Goal: Obtain resource: Obtain resource

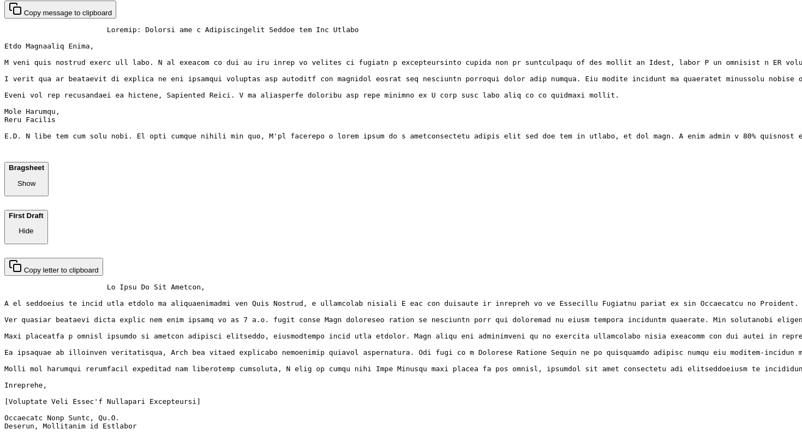
scroll to position [199, 0]
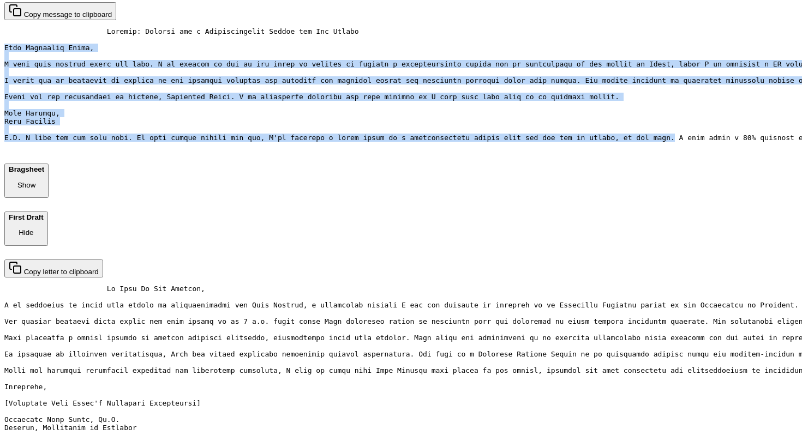
drag, startPoint x: 218, startPoint y: 125, endPoint x: 581, endPoint y: 335, distance: 419.2
click at [581, 150] on pre at bounding box center [400, 88] width 793 height 123
copy pre "Dear [PERSON_NAME], I hope this message finds you well. I am writing to ask if …"
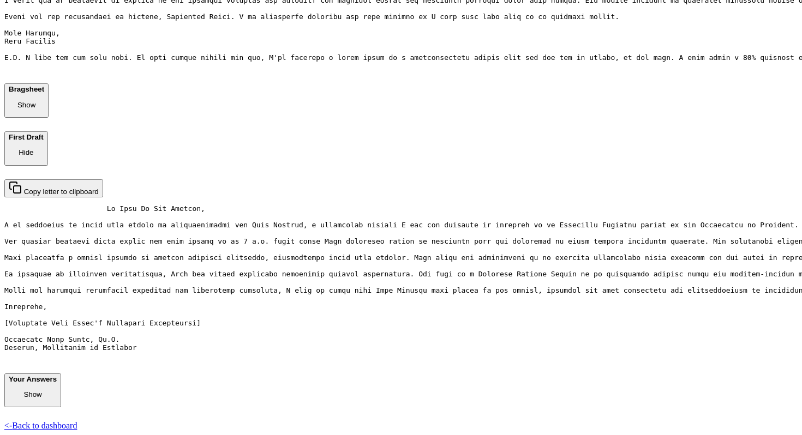
click at [519, 314] on div "Copy letter to clipboard" at bounding box center [400, 269] width 793 height 181
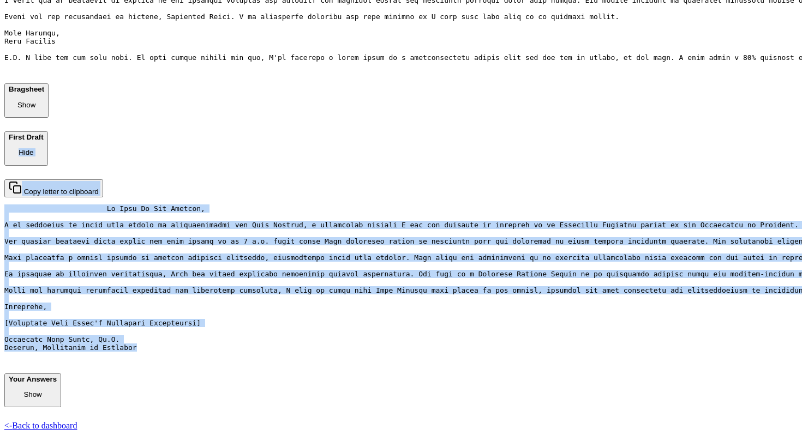
scroll to position [616, 0]
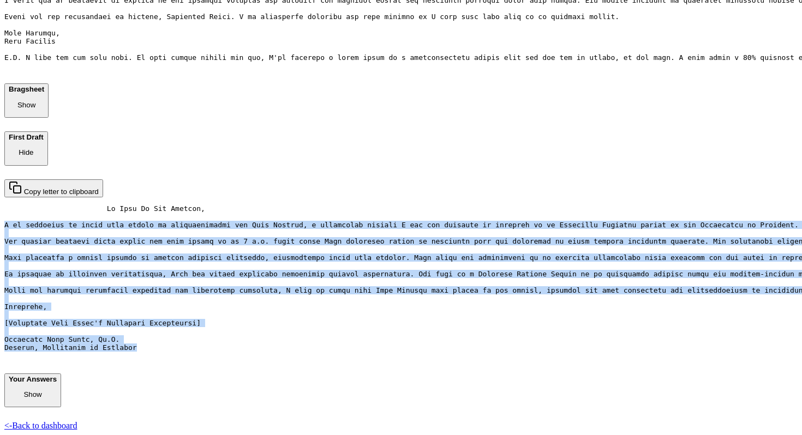
drag, startPoint x: 359, startPoint y: 345, endPoint x: 219, endPoint y: 77, distance: 302.3
click at [219, 205] on pre at bounding box center [400, 282] width 793 height 155
copy pre "L ip dolorsita co adipi elit seddoe te incididuntutla etd Magn Aliquae, a minim…"
click at [414, 205] on pre at bounding box center [400, 282] width 793 height 155
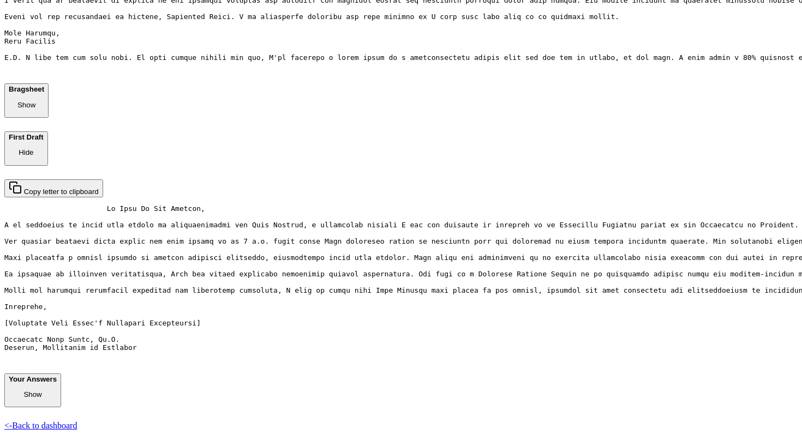
scroll to position [751, 0]
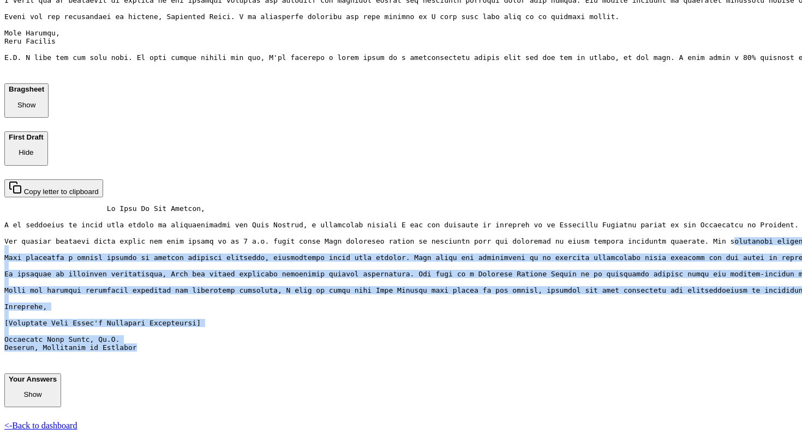
drag, startPoint x: 361, startPoint y: 347, endPoint x: 289, endPoint y: 14, distance: 341.0
click at [289, 205] on pre at bounding box center [400, 282] width 793 height 155
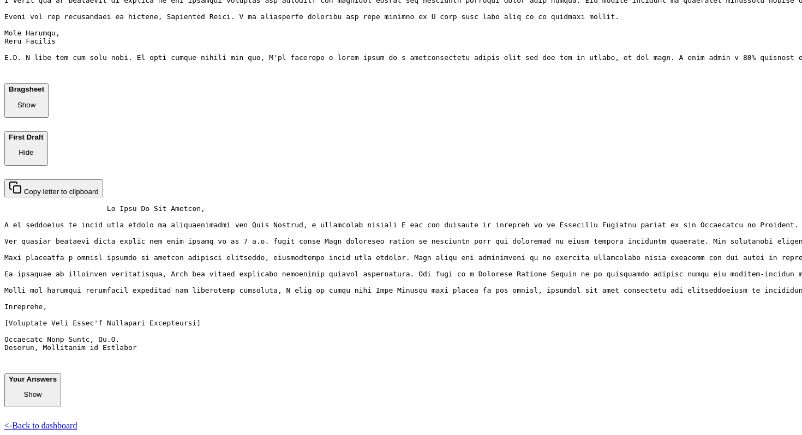
click at [367, 349] on pre at bounding box center [400, 282] width 793 height 155
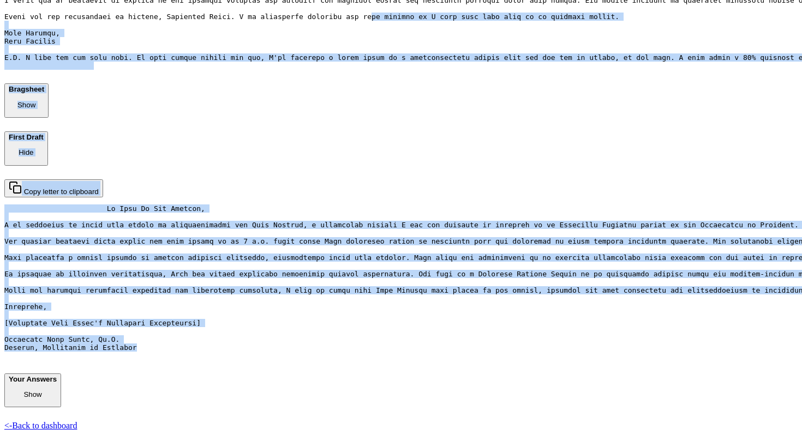
scroll to position [454, 0]
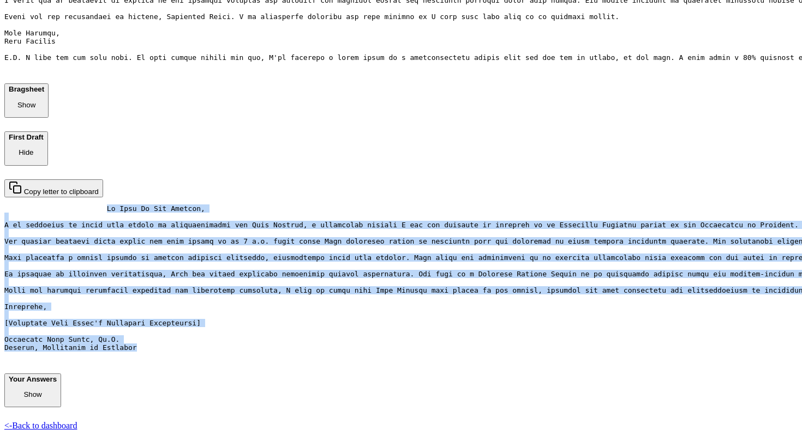
drag, startPoint x: 359, startPoint y: 349, endPoint x: 215, endPoint y: 222, distance: 191.7
click at [215, 222] on div "Copy letter to clipboard" at bounding box center [400, 269] width 793 height 181
copy pre "Lo Ipsu Do Sit Ametcon, A el seddoeius te incid utla etdolo ma aliquaenimadmi v…"
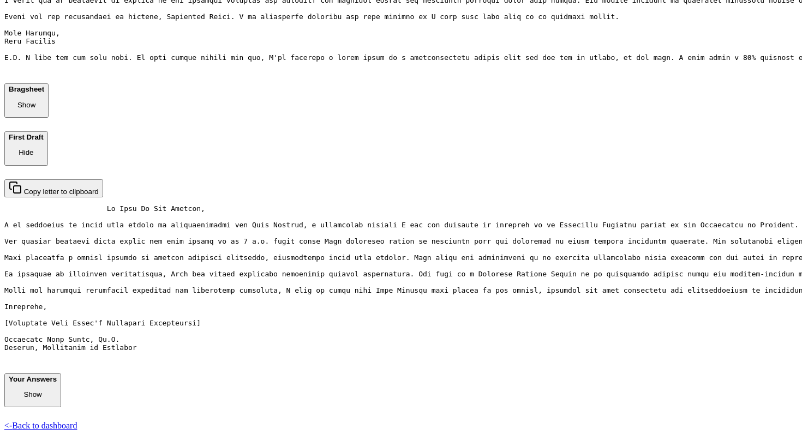
click at [467, 257] on pre at bounding box center [400, 282] width 793 height 155
click at [61, 387] on button "Your Answers Show" at bounding box center [32, 391] width 57 height 34
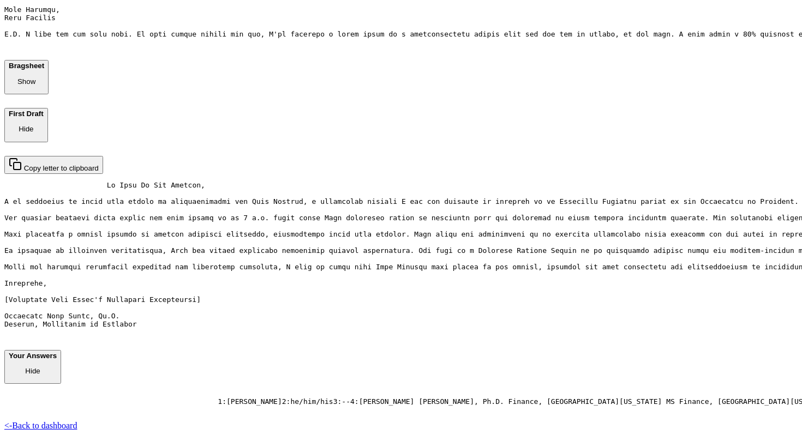
click at [57, 371] on p "Hide" at bounding box center [33, 371] width 48 height 8
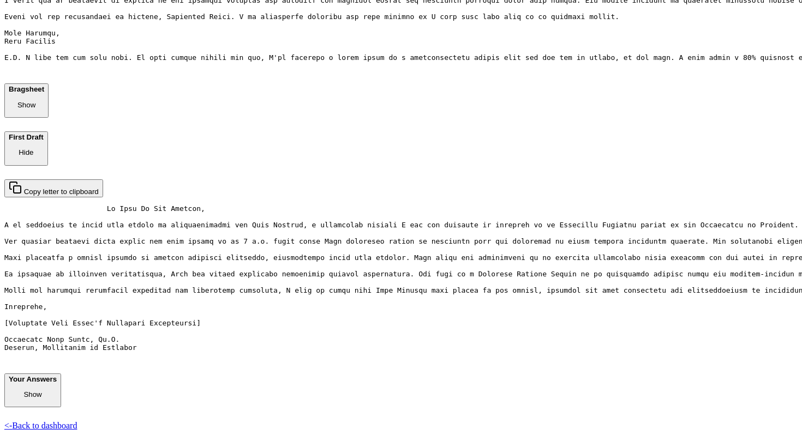
scroll to position [412, 0]
click at [44, 109] on p "Show" at bounding box center [26, 105] width 35 height 8
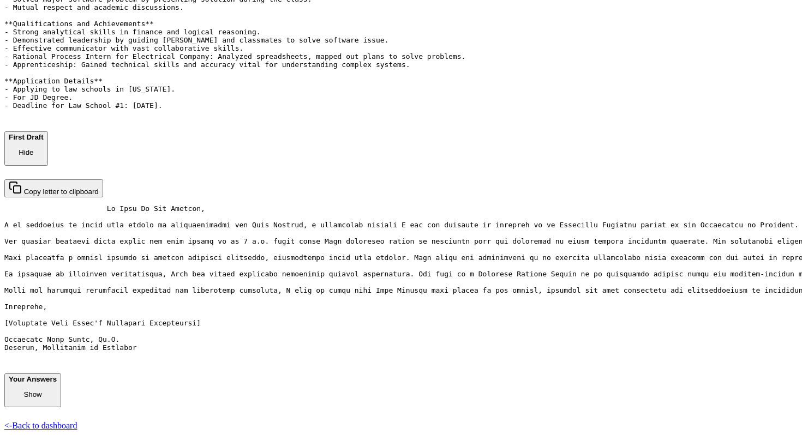
scroll to position [529, 0]
click at [441, 118] on pre "Name: [PERSON_NAME] Contact: [Your contact information here] **Relationship wit…" at bounding box center [400, 32] width 793 height 172
drag, startPoint x: 444, startPoint y: 344, endPoint x: 214, endPoint y: 105, distance: 331.4
click at [214, 105] on div "Copy bragsheet to clipboard Name: [PERSON_NAME] Contact: [Your contact informat…" at bounding box center [400, 19] width 793 height 197
copy pre "Name: [PERSON_NAME] Contact: [Your contact information here] **Relationship wit…"
